Goal: Transaction & Acquisition: Purchase product/service

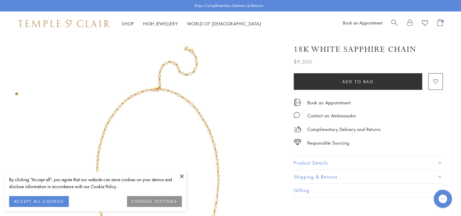
click at [181, 176] on button at bounding box center [181, 176] width 9 height 9
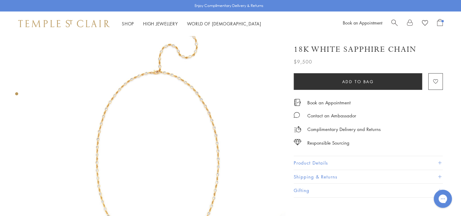
scroll to position [30, 0]
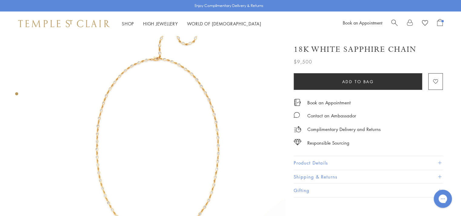
click at [440, 161] on span at bounding box center [439, 162] width 3 height 3
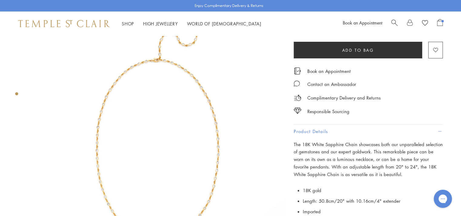
scroll to position [61, 0]
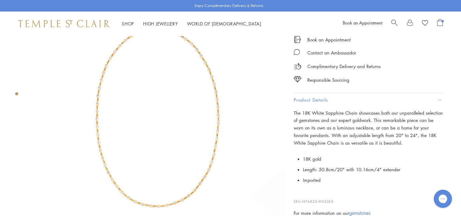
click at [186, 118] on img at bounding box center [157, 102] width 255 height 255
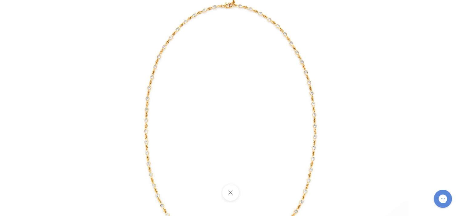
click at [174, 32] on img at bounding box center [230, 108] width 354 height 354
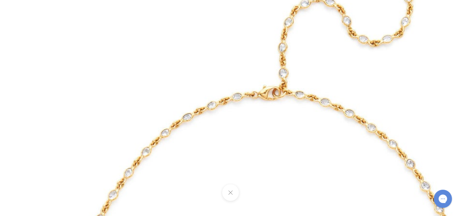
drag, startPoint x: 247, startPoint y: 20, endPoint x: 210, endPoint y: 152, distance: 137.3
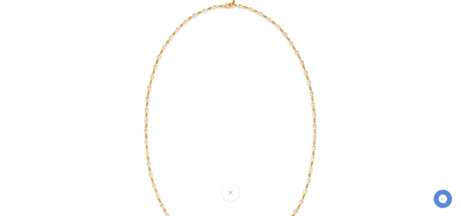
click at [108, 70] on img at bounding box center [230, 108] width 354 height 354
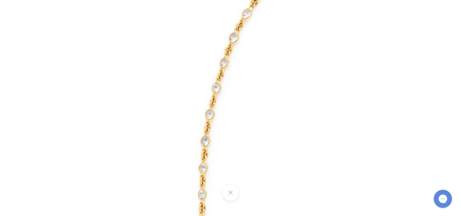
click at [108, 70] on img at bounding box center [410, 164] width 872 height 872
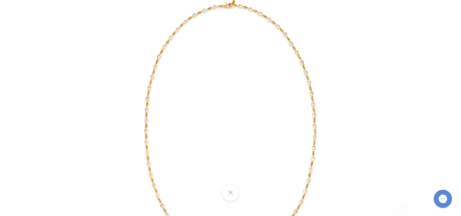
click at [411, 104] on div at bounding box center [230, 108] width 461 height 216
click at [347, 101] on img at bounding box center [230, 108] width 354 height 354
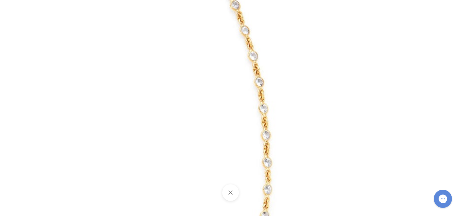
click at [347, 101] on img at bounding box center [60, 119] width 872 height 872
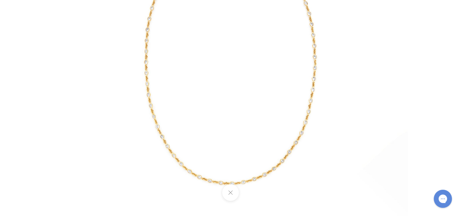
click at [225, 196] on button at bounding box center [230, 192] width 17 height 17
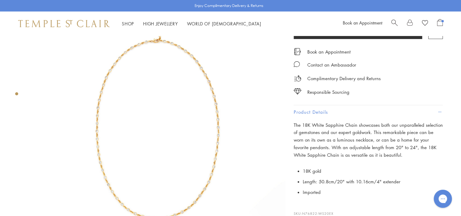
scroll to position [61, 0]
